Goal: Find specific page/section: Find specific page/section

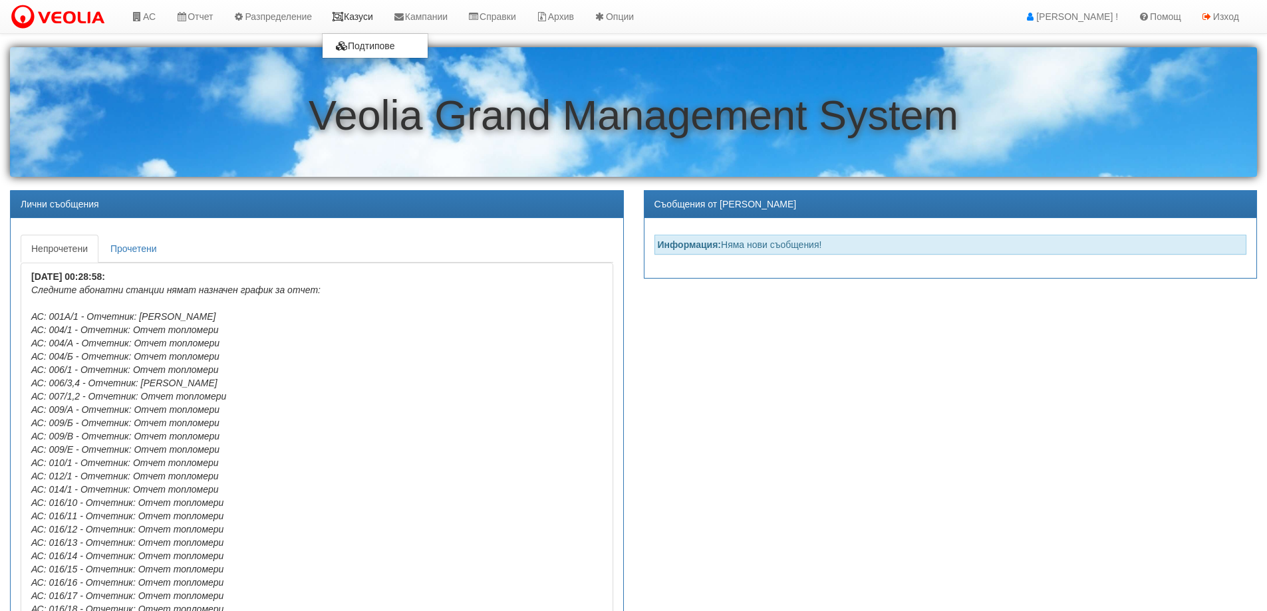
click at [376, 13] on link "Казуси" at bounding box center [352, 16] width 61 height 33
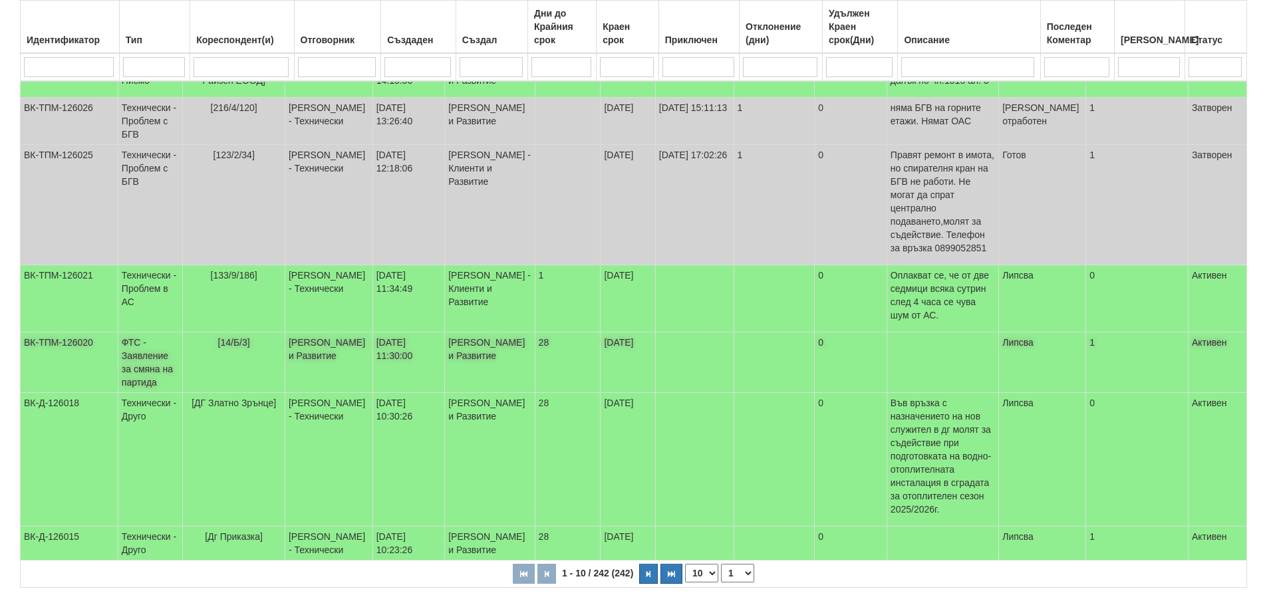
scroll to position [389, 0]
click at [244, 531] on span "[Дг Приказка]" at bounding box center [234, 536] width 58 height 11
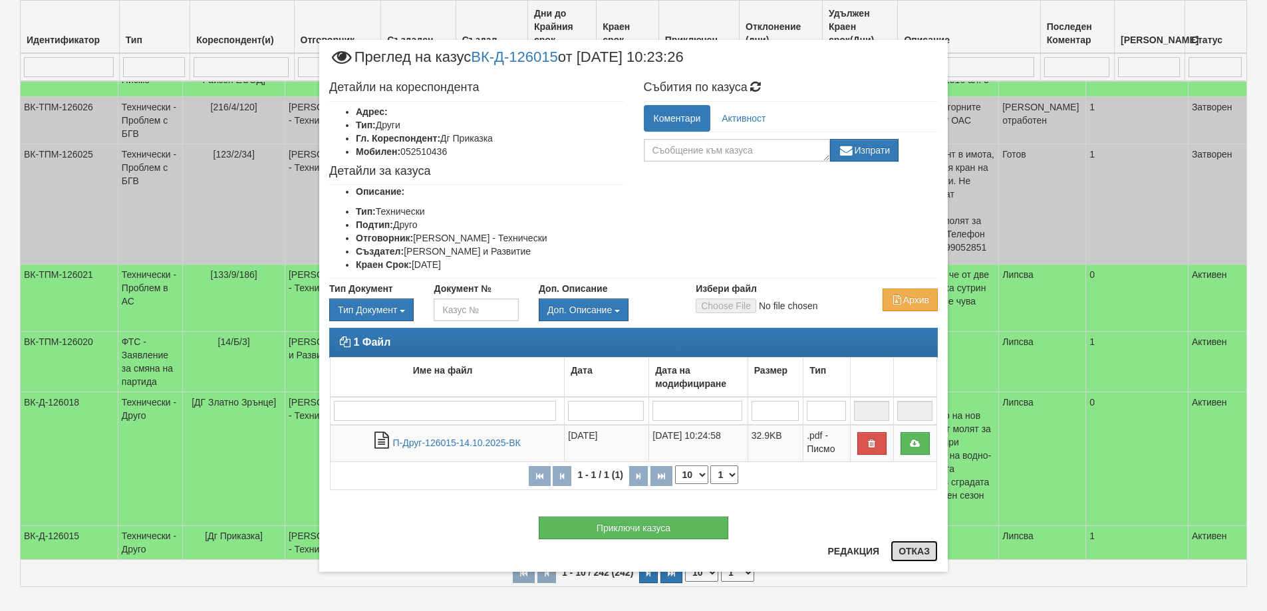
click at [925, 549] on button "Отказ" at bounding box center [913, 551] width 47 height 21
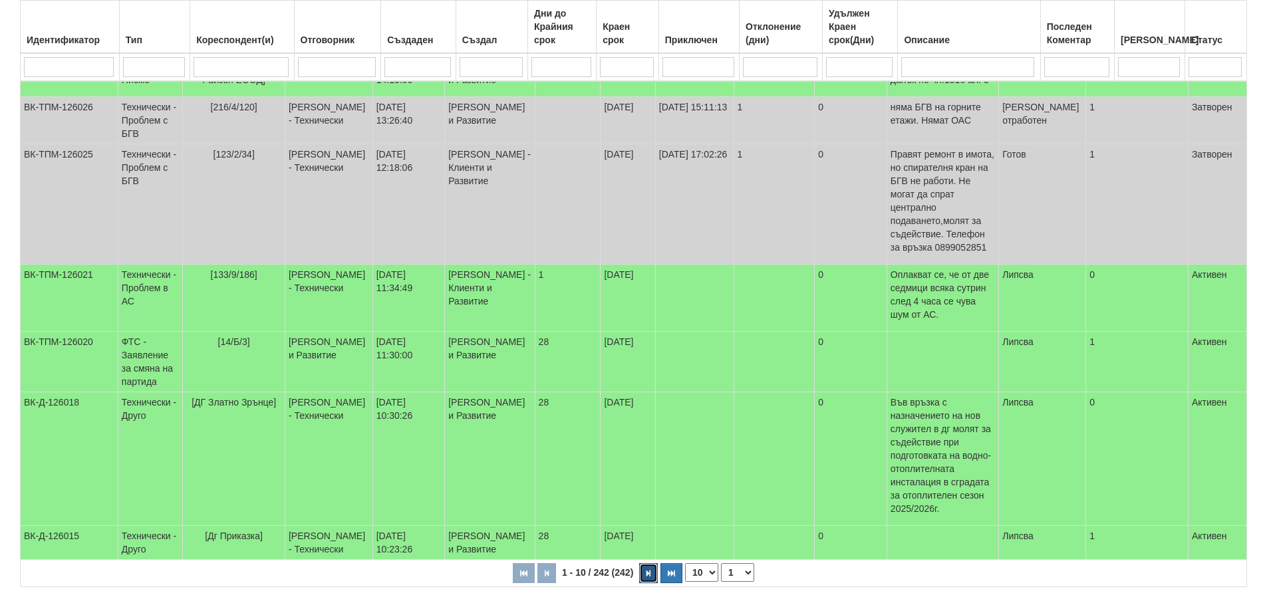
click at [652, 563] on button "button" at bounding box center [648, 573] width 19 height 20
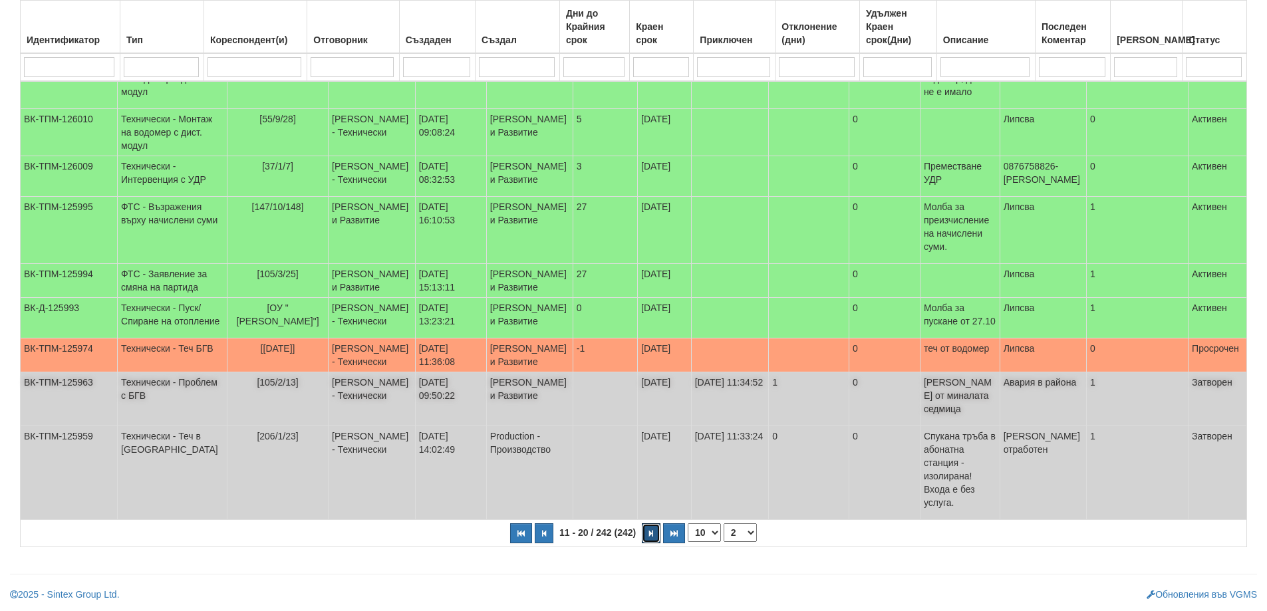
scroll to position [289, 0]
click at [649, 530] on icon "button" at bounding box center [651, 533] width 4 height 7
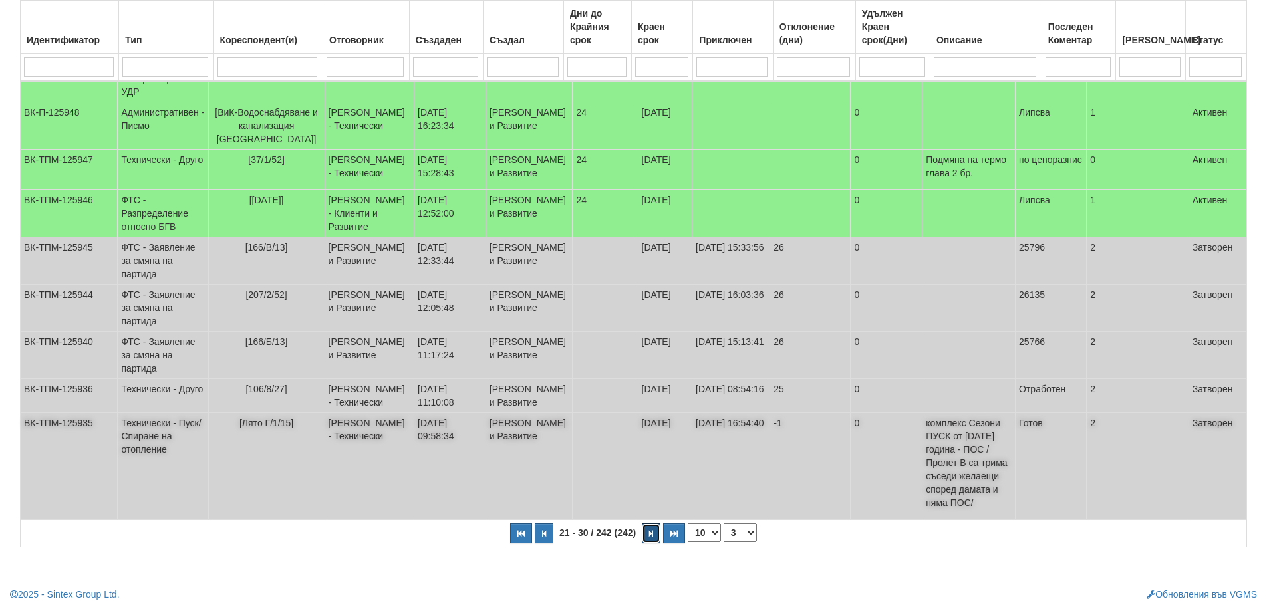
scroll to position [402, 0]
click at [646, 535] on button "button" at bounding box center [651, 533] width 19 height 20
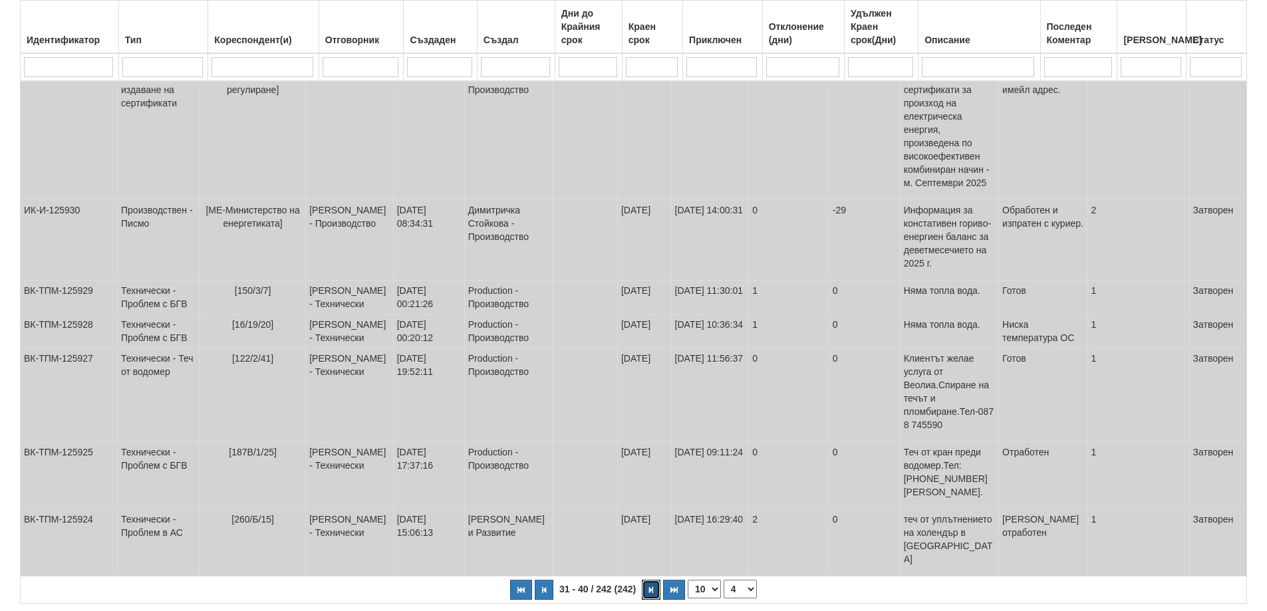
scroll to position [362, 0]
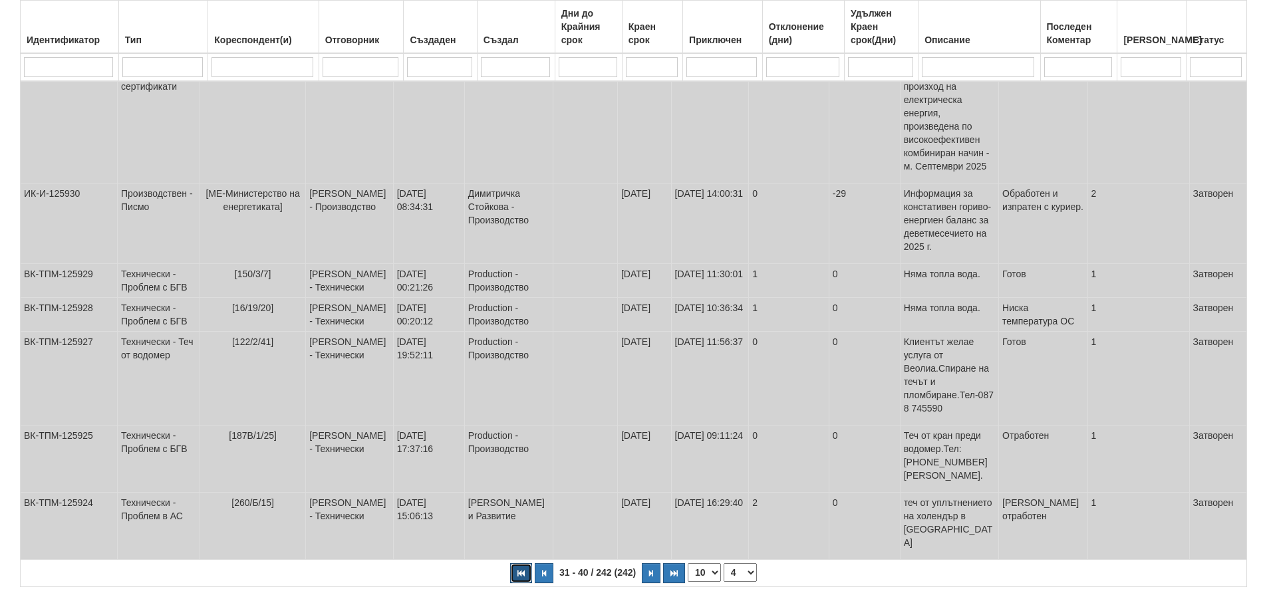
click at [515, 563] on button "button" at bounding box center [521, 573] width 22 height 20
select select "1"
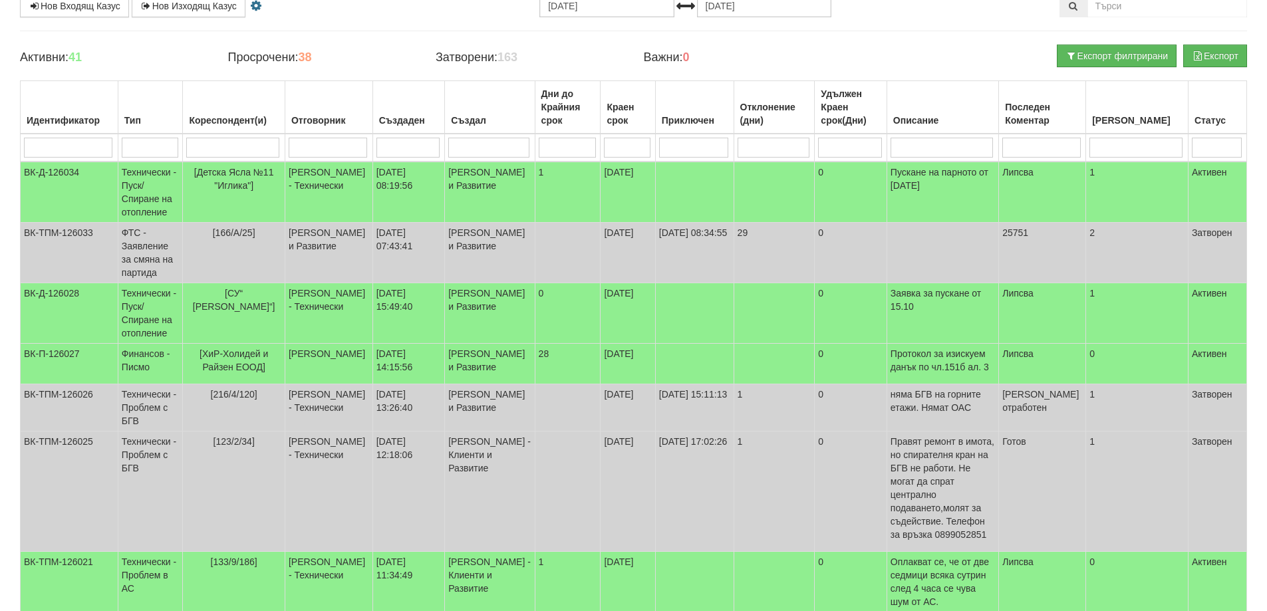
scroll to position [30, 0]
